Goal: Task Accomplishment & Management: Use online tool/utility

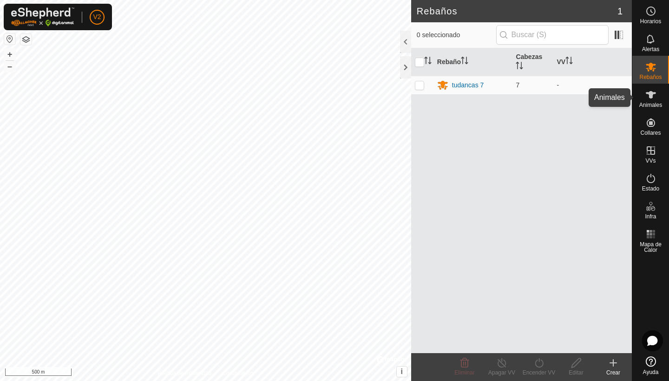
click at [648, 101] on es-animals-svg-icon at bounding box center [651, 94] width 17 height 15
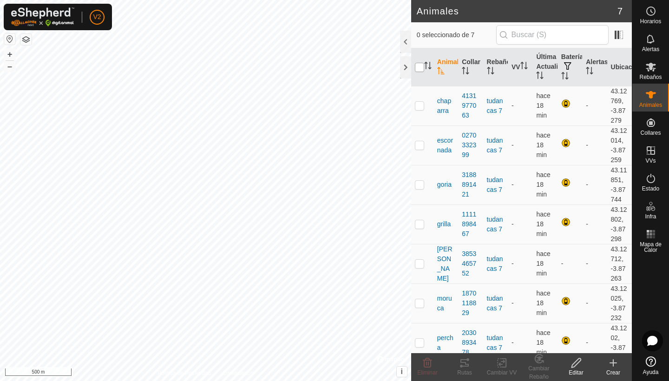
click at [422, 69] on input "checkbox" at bounding box center [419, 67] width 9 height 9
checkbox input "true"
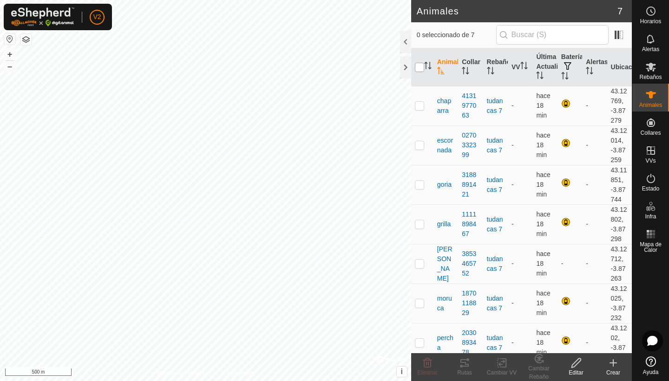
checkbox input "true"
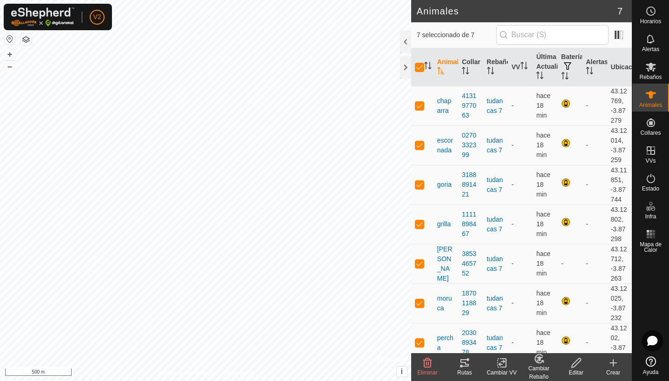
click at [503, 367] on icon at bounding box center [504, 363] width 4 height 8
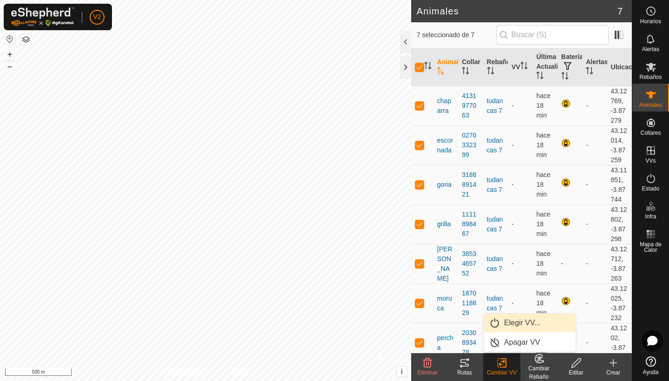
click at [516, 322] on link "Elegir VV..." at bounding box center [530, 323] width 92 height 19
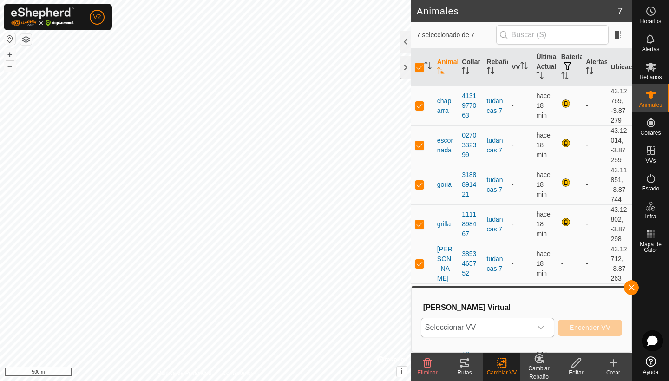
click at [543, 327] on icon "dropdown trigger" at bounding box center [541, 328] width 7 height 4
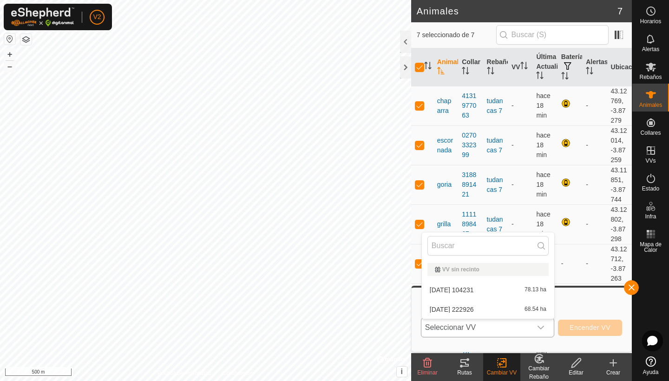
click at [536, 310] on li "[DATE] 222926 68.54 ha" at bounding box center [488, 309] width 132 height 19
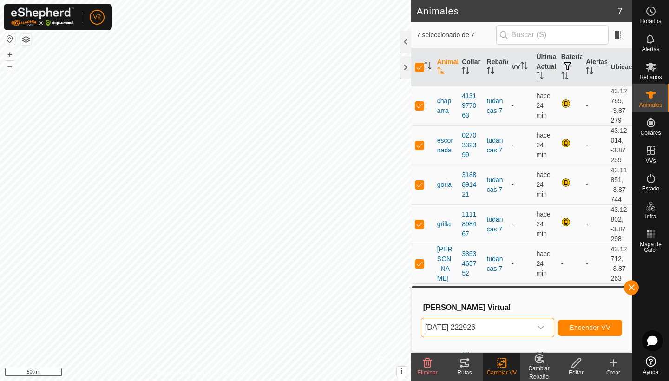
click at [593, 330] on span "Encender VV" at bounding box center [590, 327] width 41 height 7
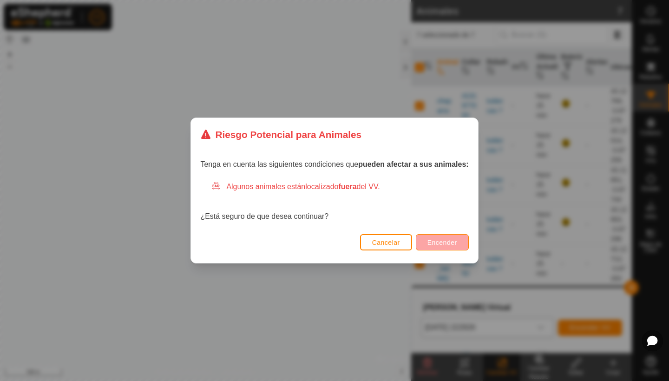
click at [450, 240] on span "Encender" at bounding box center [443, 242] width 30 height 7
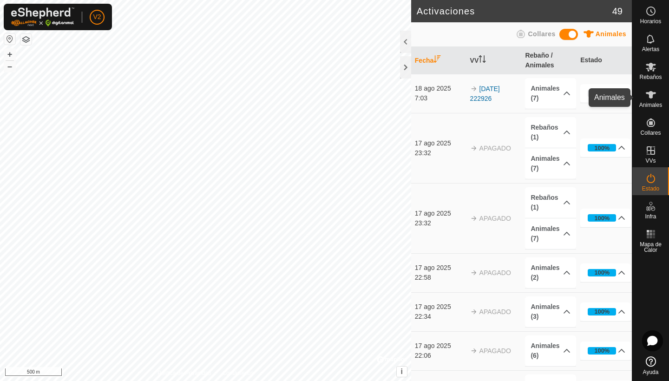
click at [650, 97] on icon at bounding box center [651, 94] width 10 height 7
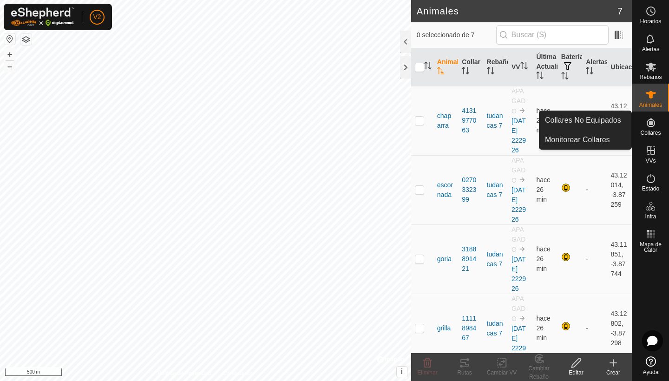
click at [661, 130] on span "Collares" at bounding box center [651, 133] width 20 height 6
click at [651, 124] on icon at bounding box center [651, 123] width 8 height 8
click at [653, 123] on icon at bounding box center [651, 122] width 11 height 11
